Goal: Transaction & Acquisition: Purchase product/service

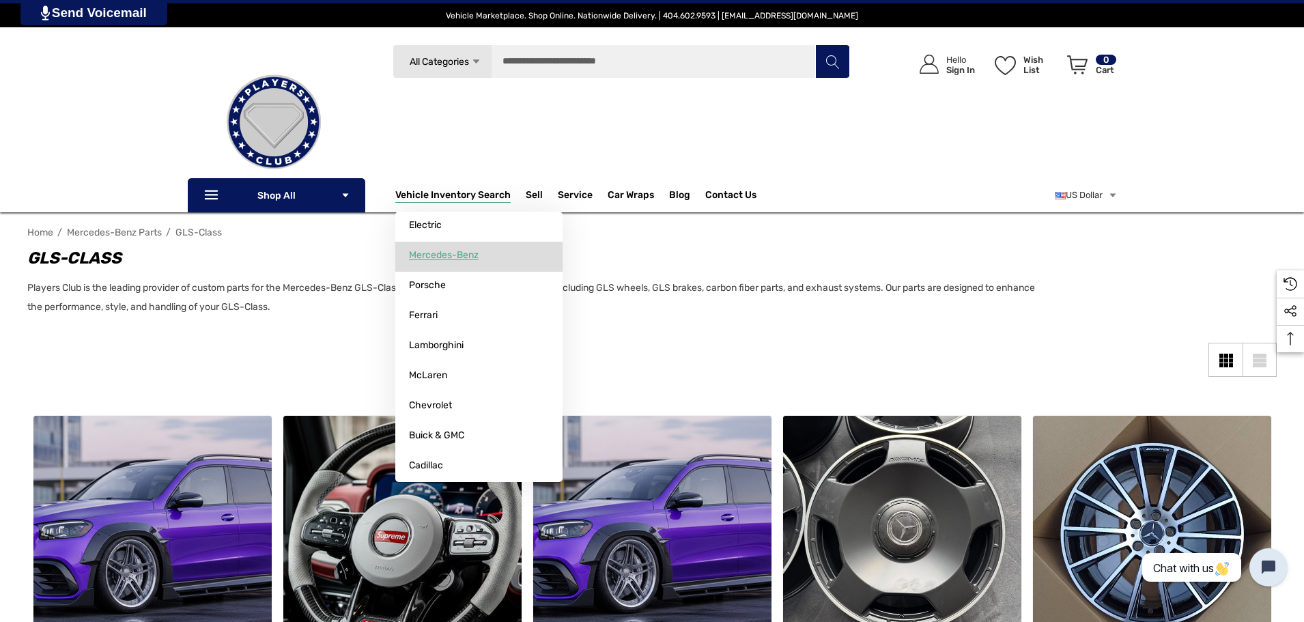
click at [429, 252] on span "Mercedes-Benz" at bounding box center [444, 255] width 70 height 12
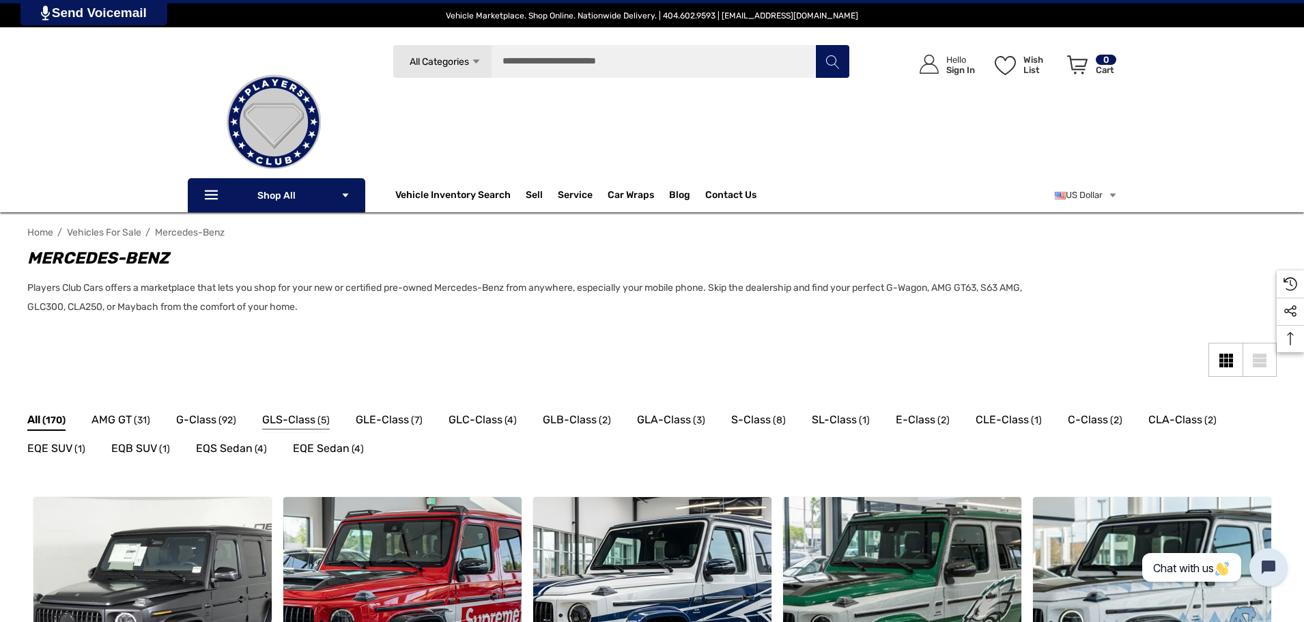
click at [303, 417] on span "GLS-Class" at bounding box center [288, 420] width 53 height 18
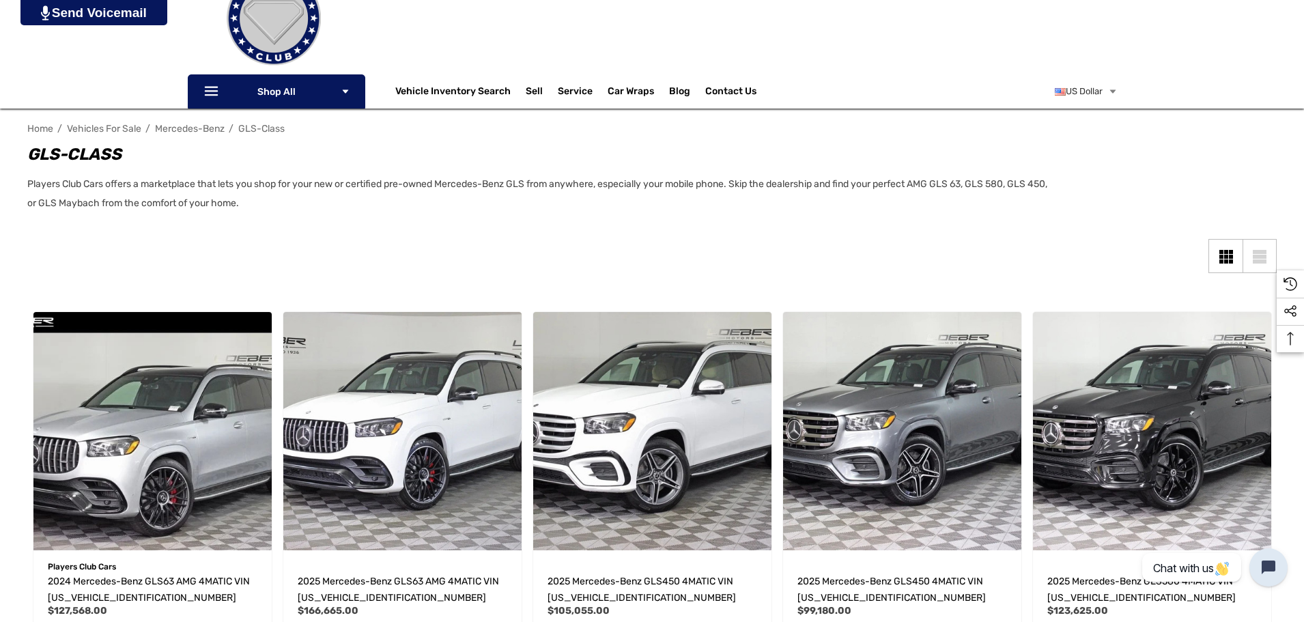
scroll to position [205, 0]
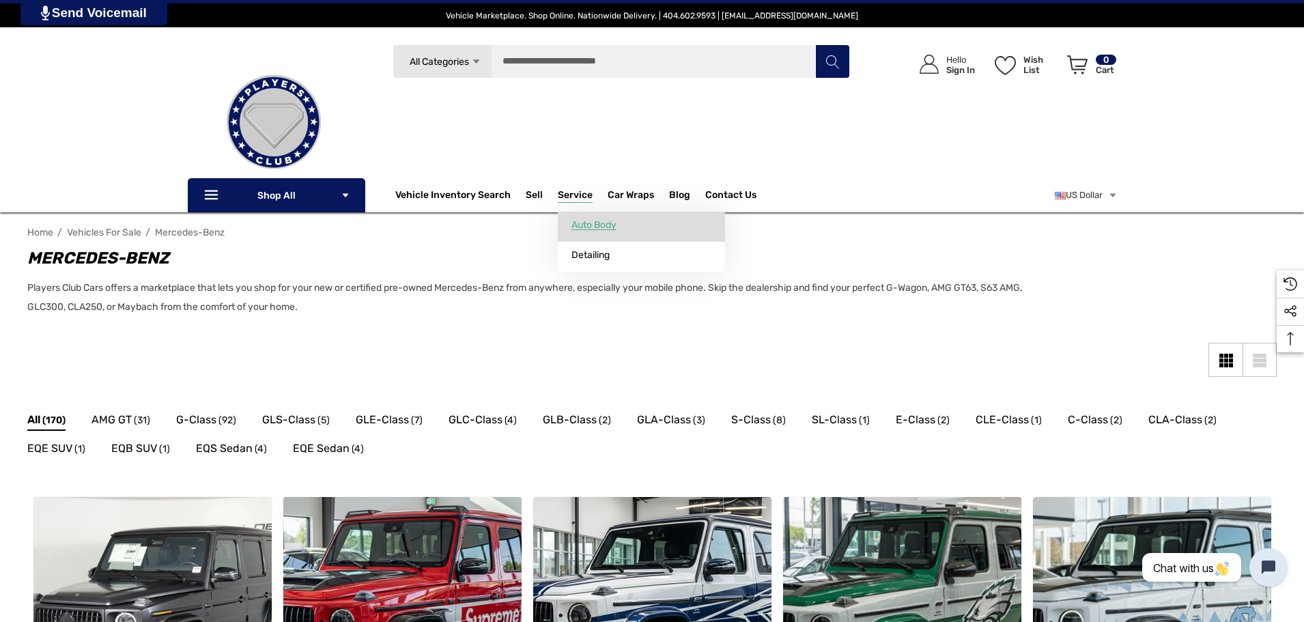
click at [578, 219] on span "Auto Body" at bounding box center [594, 225] width 45 height 12
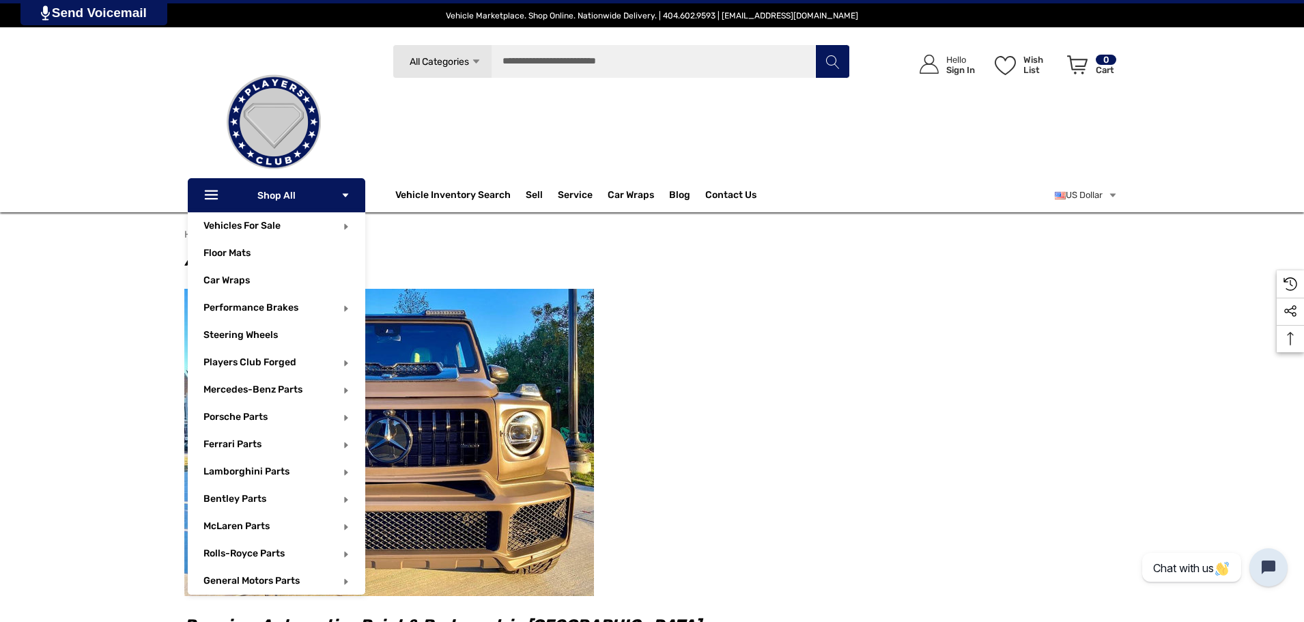
click at [272, 196] on p "Icon Line Icon Line Shop All Icon Arrow Down Icon Arrow Down" at bounding box center [277, 195] width 178 height 34
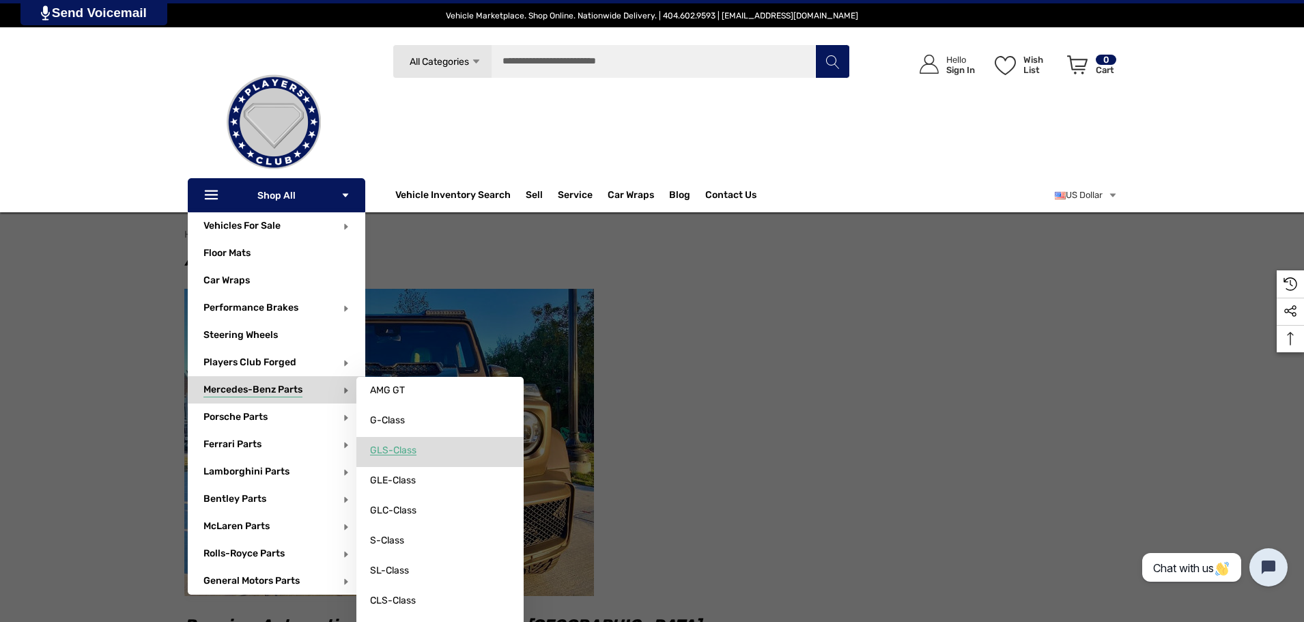
click at [404, 450] on span "GLS-Class" at bounding box center [393, 451] width 46 height 12
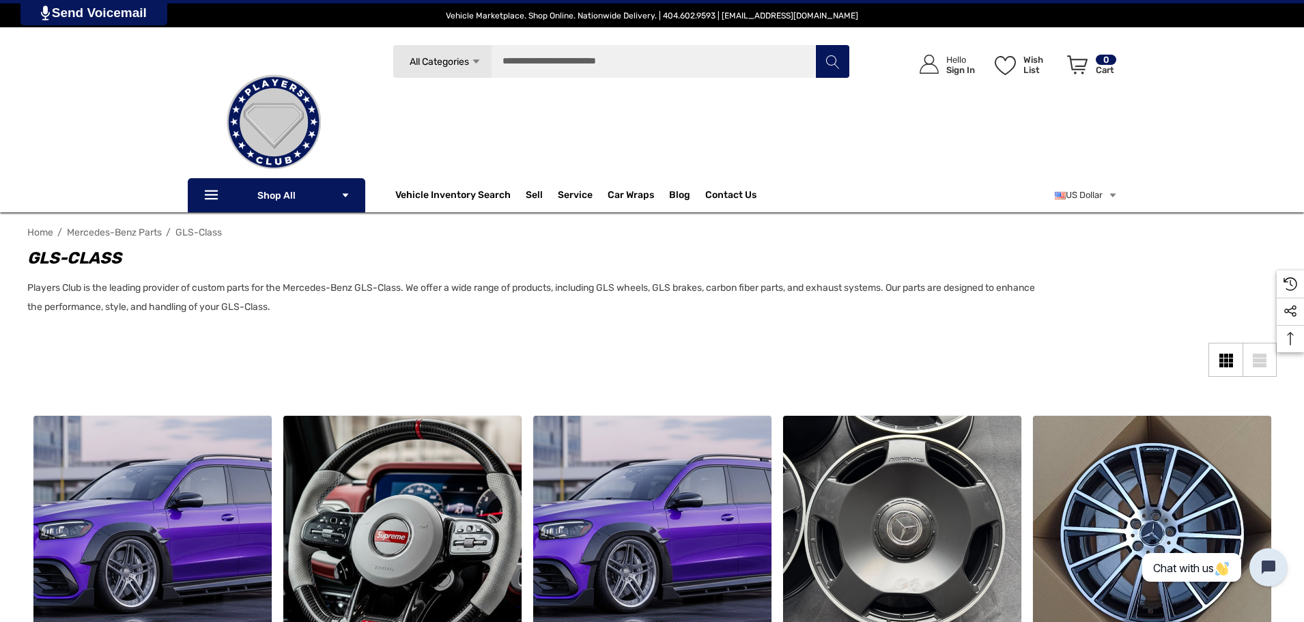
scroll to position [205, 0]
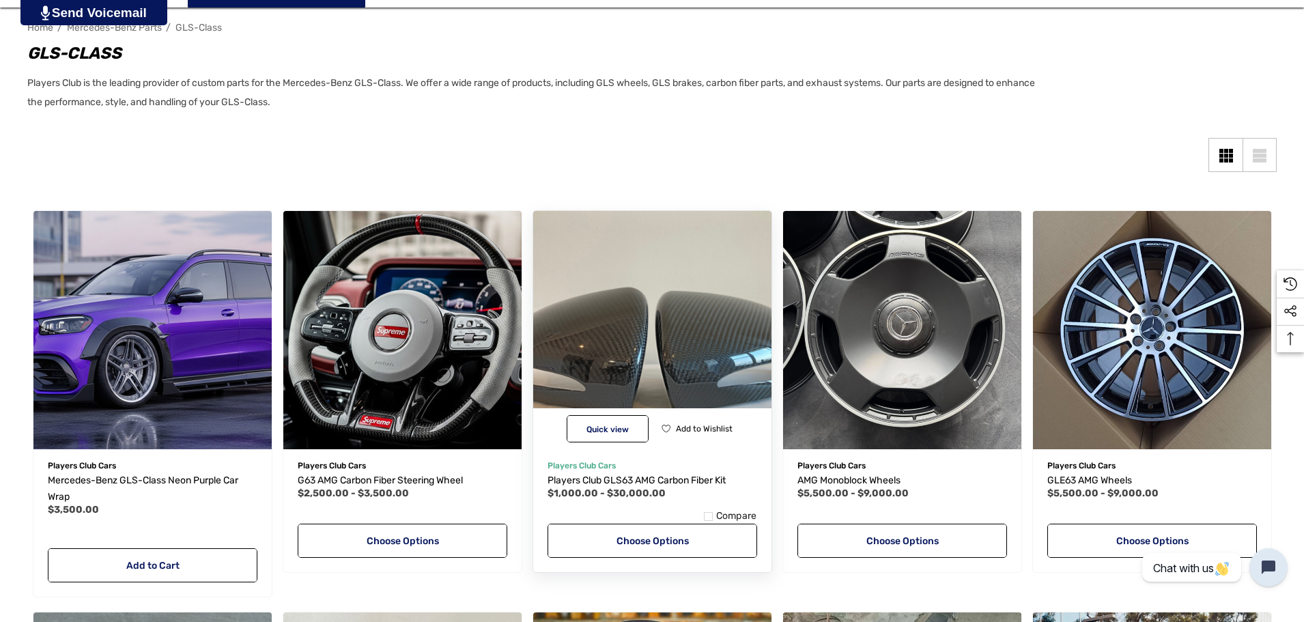
click at [690, 347] on img "Players Club GLS63 AMG Carbon Fiber Kit,Price range from $1,000.00 to $30,000.0…" at bounding box center [652, 330] width 262 height 262
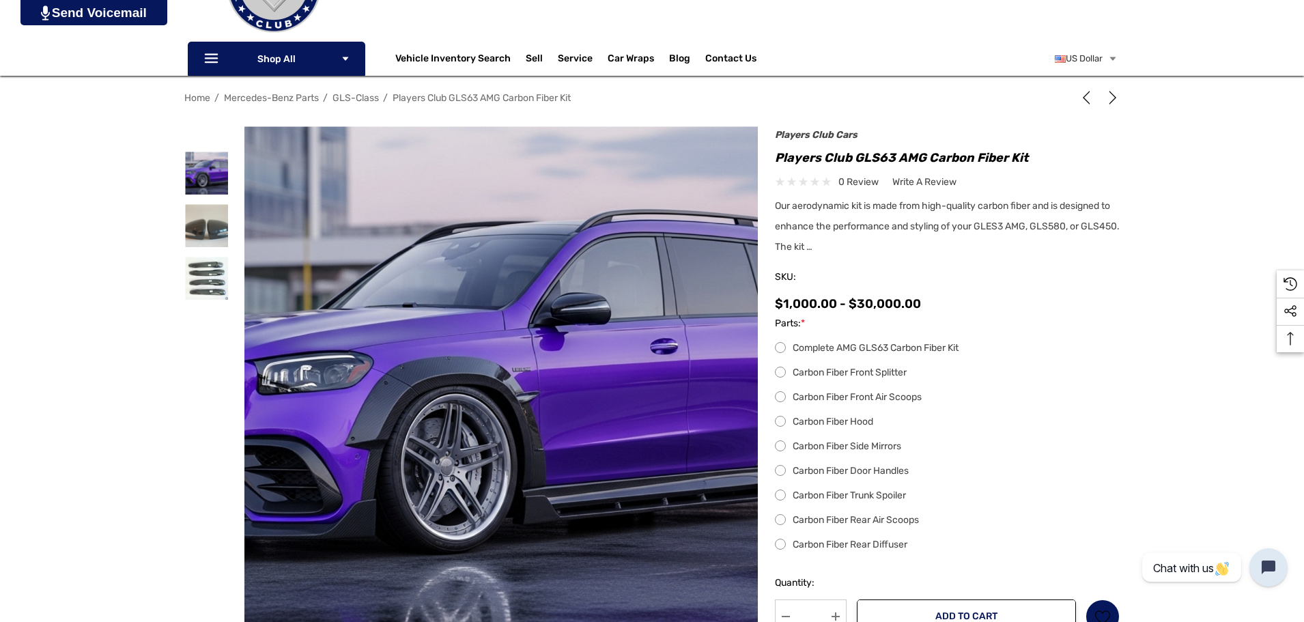
click at [785, 348] on label "Complete AMG GLS63 Carbon Fiber Kit" at bounding box center [947, 348] width 345 height 16
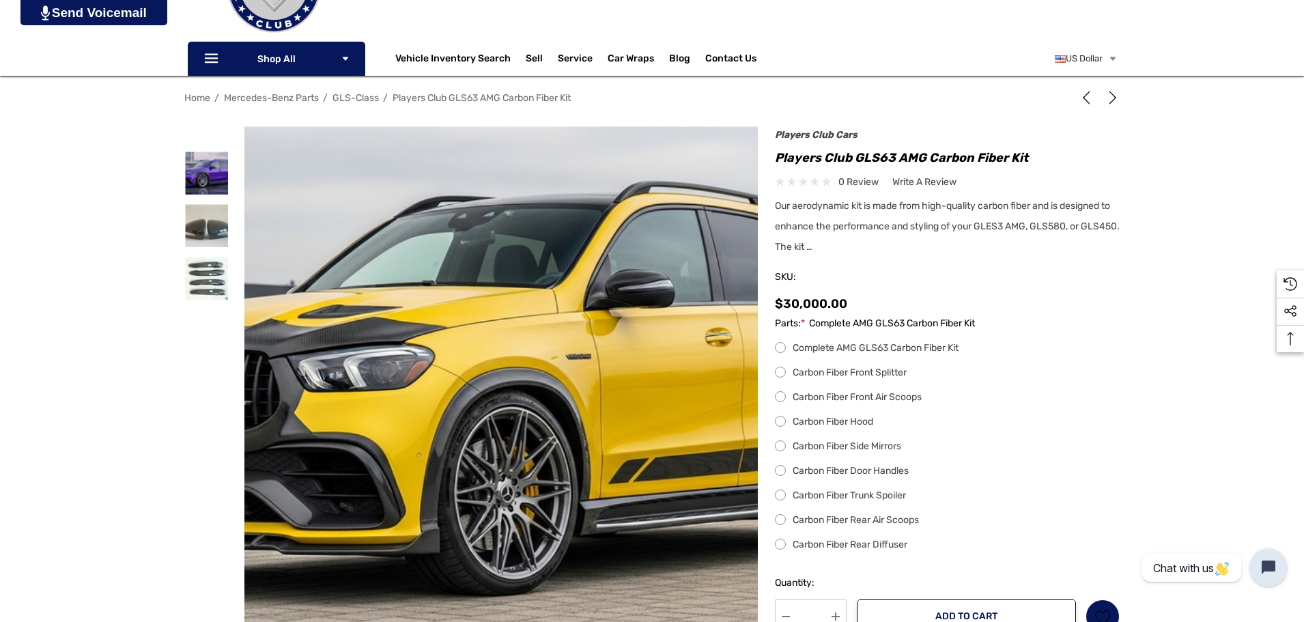
click at [778, 371] on label "Carbon Fiber Front Splitter" at bounding box center [947, 373] width 345 height 16
click at [779, 400] on label "Carbon Fiber Front Air Scoops" at bounding box center [947, 397] width 345 height 16
click at [785, 447] on label "Carbon Fiber Side Mirrors" at bounding box center [947, 446] width 345 height 16
